Goal: Information Seeking & Learning: Learn about a topic

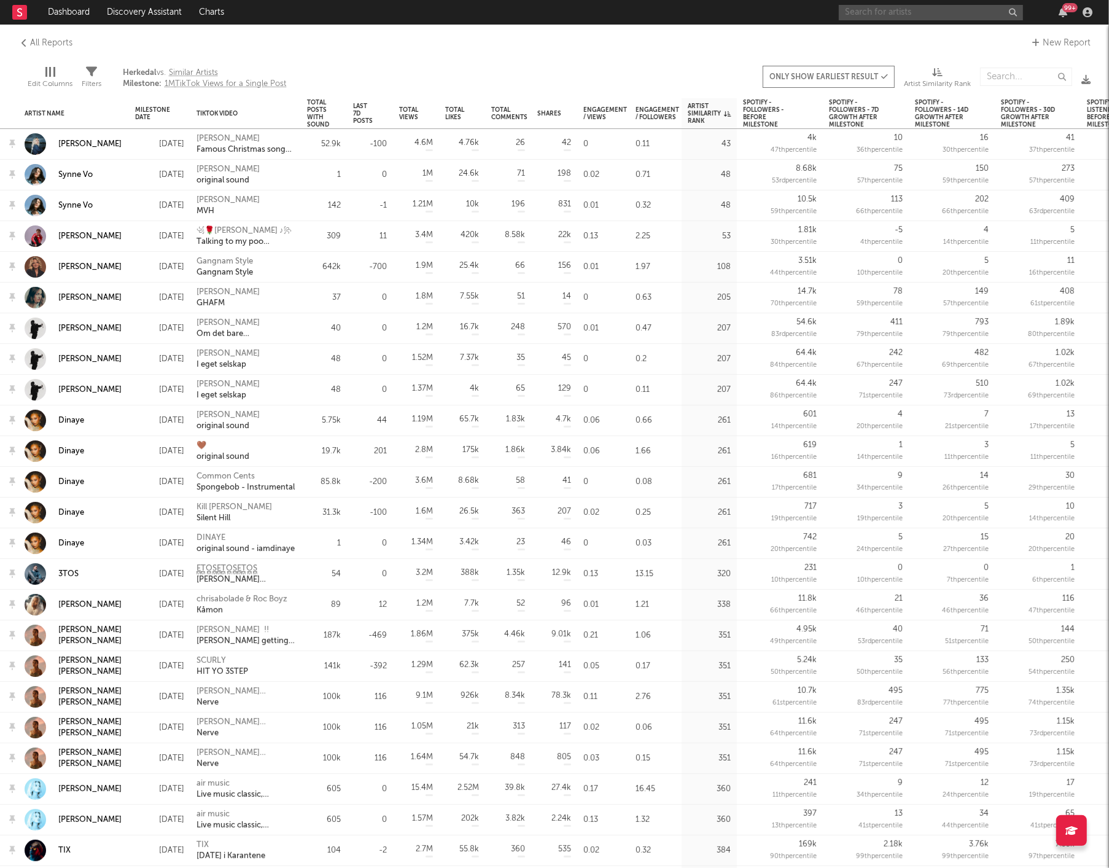
click at [874, 10] on input "text" at bounding box center [931, 12] width 184 height 15
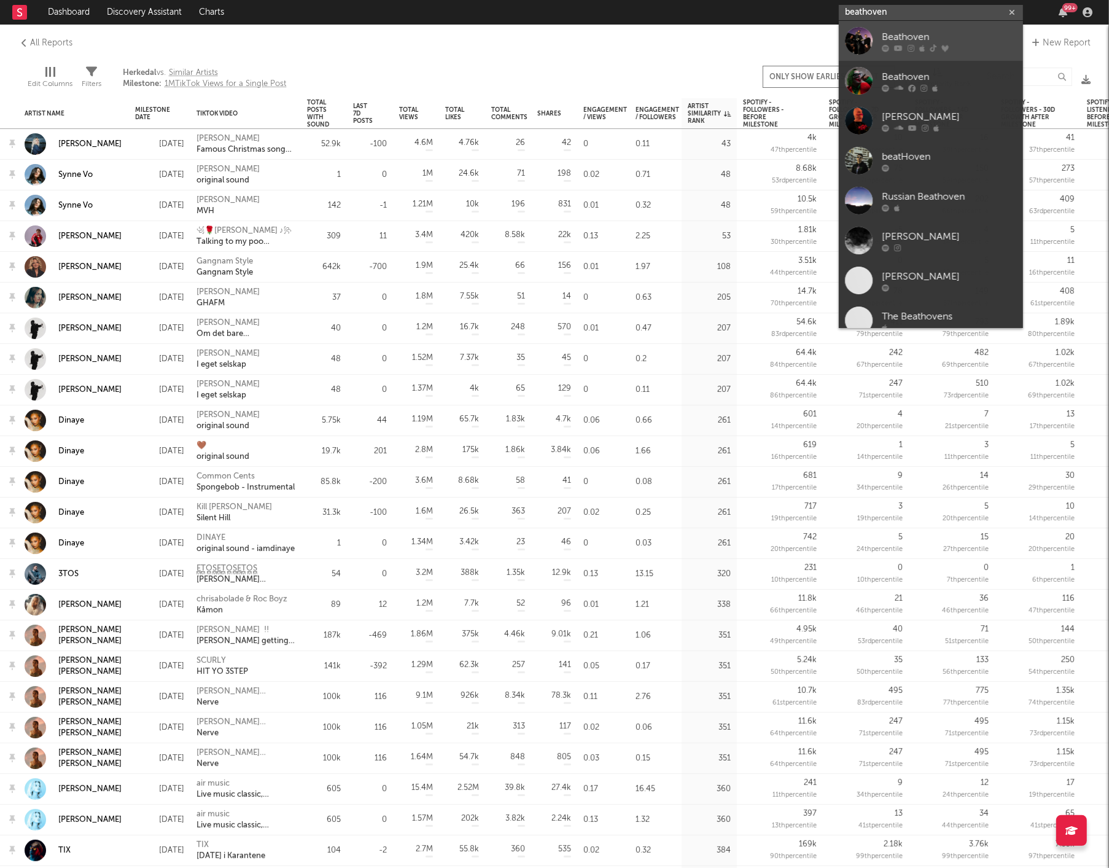
type input "beathoven"
click at [895, 31] on div "Beathoven" at bounding box center [949, 36] width 135 height 15
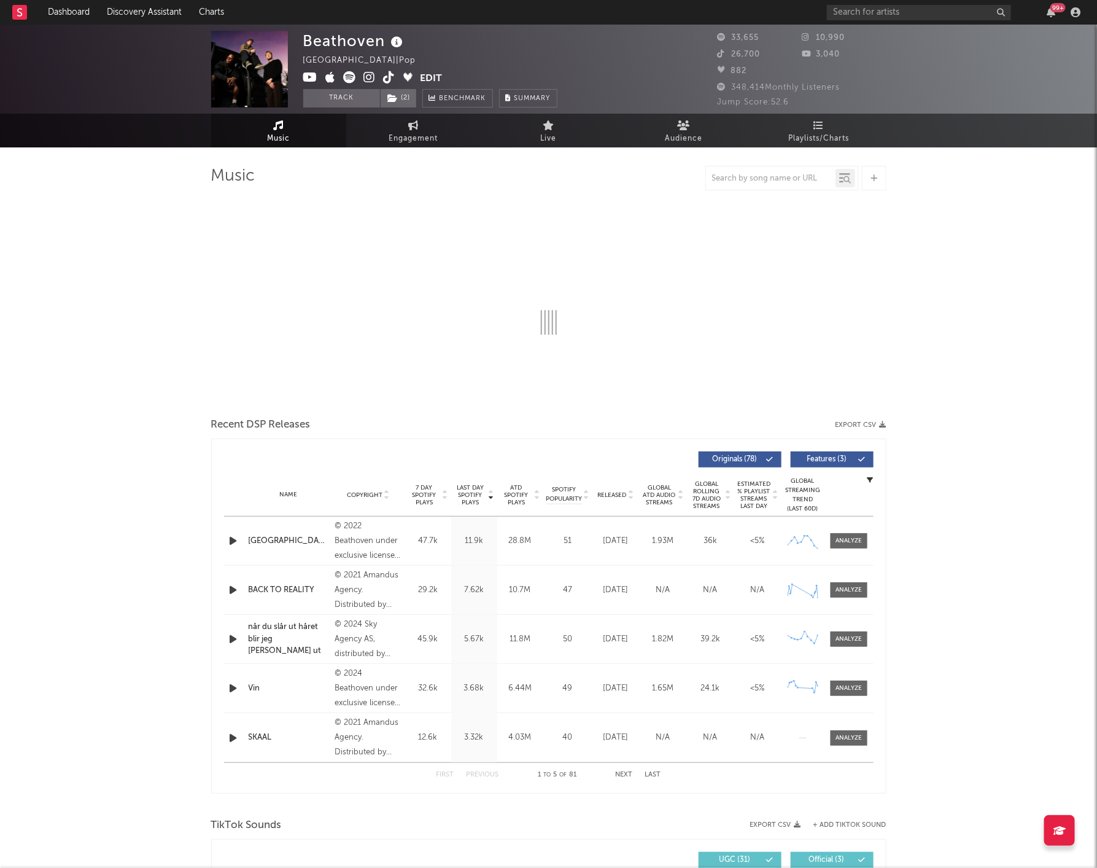
select select "6m"
